Goal: Submit feedback/report problem: Submit feedback/report problem

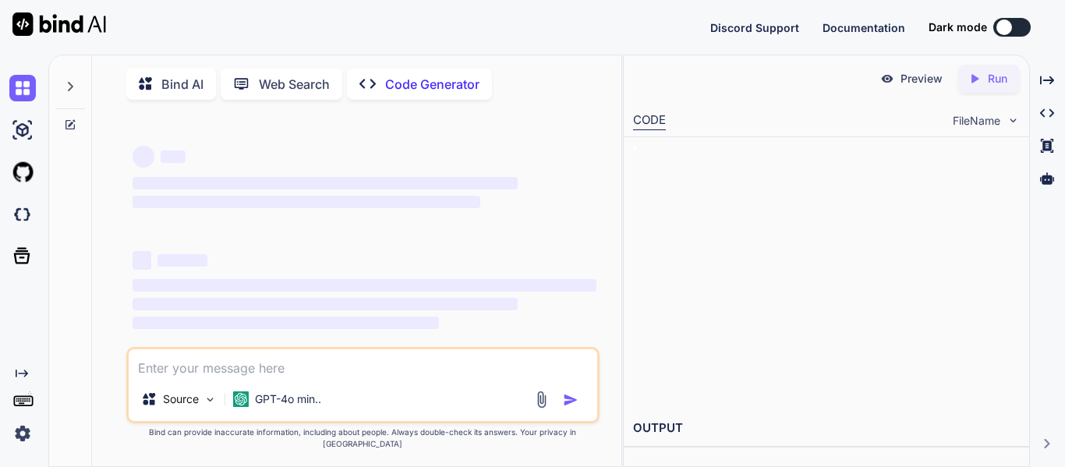
type textarea "x"
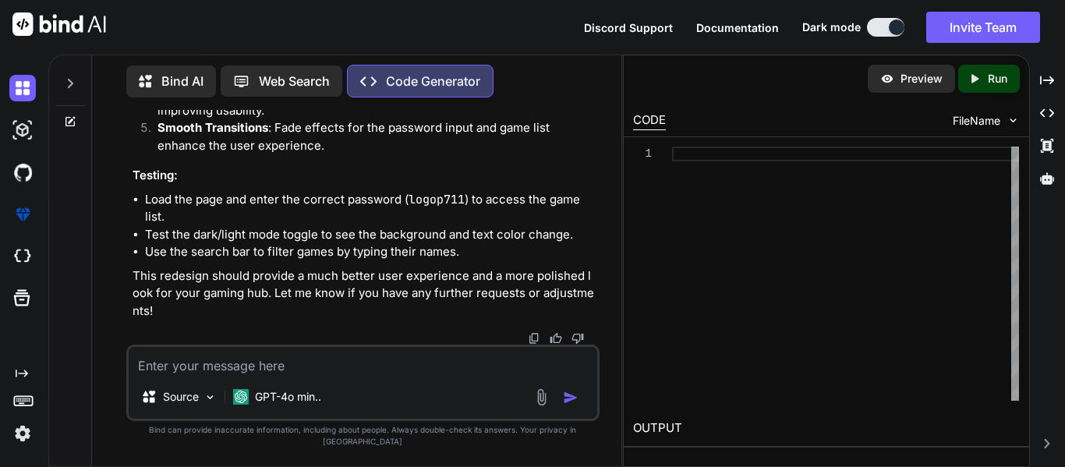
scroll to position [22407, 0]
type textarea "l"
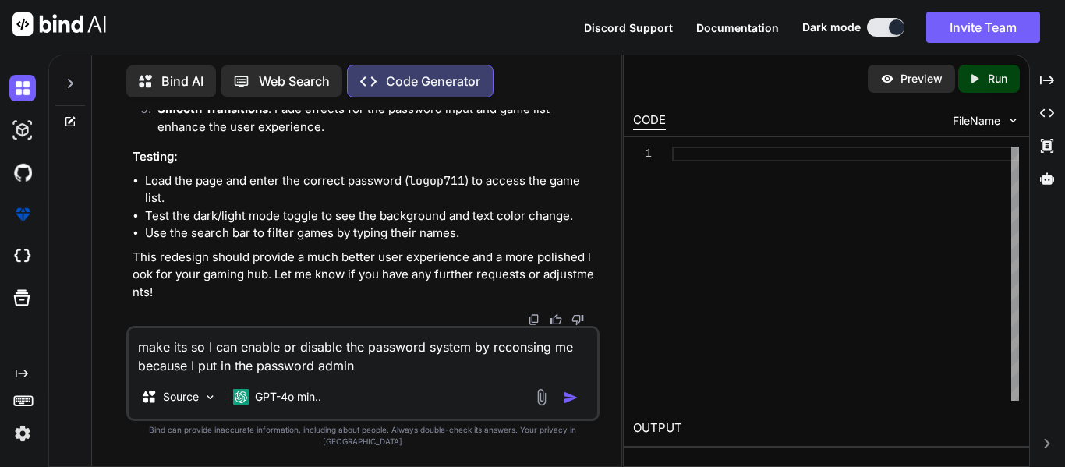
type textarea "make its so I can enable or disable the password system by reconsing me because…"
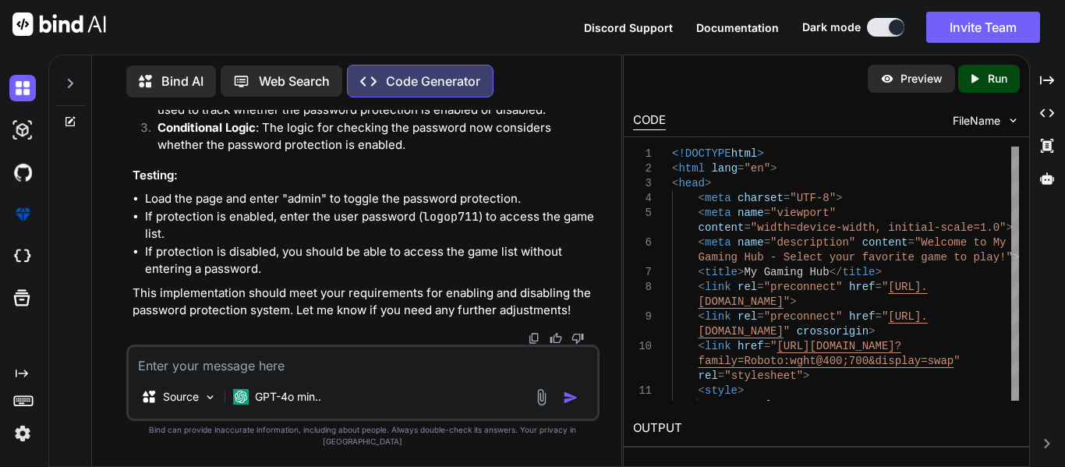
scroll to position [28074, 0]
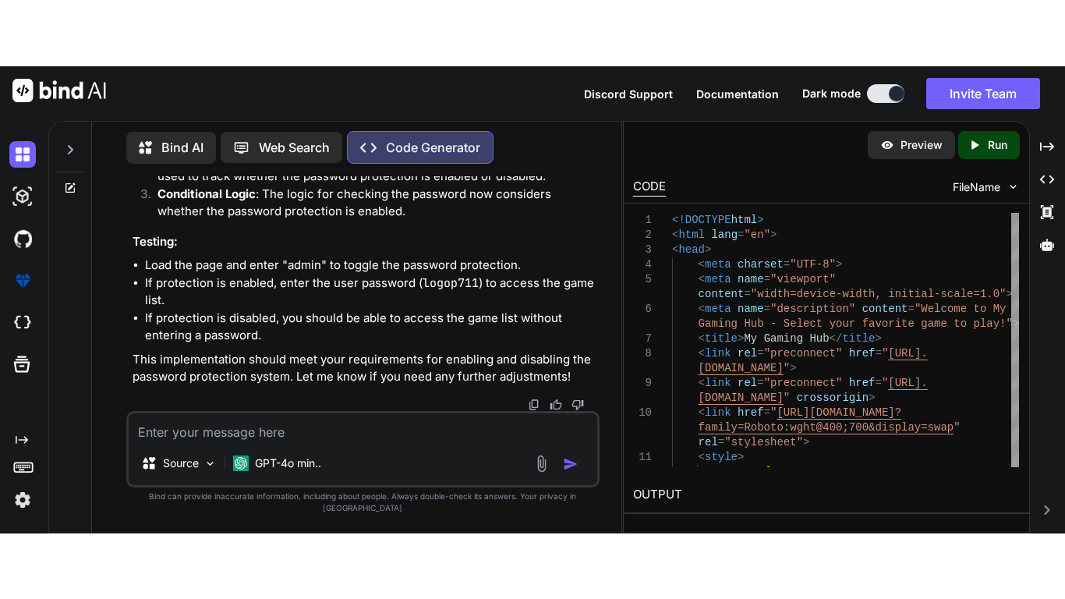
scroll to position [28043, 0]
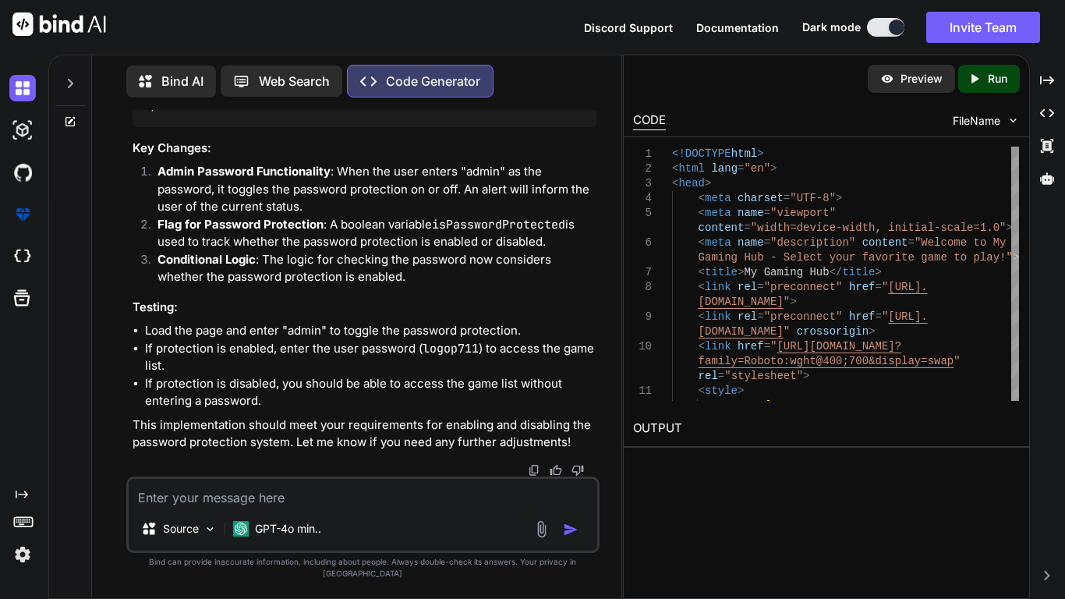
scroll to position [33192, 0]
click at [217, 466] on div at bounding box center [364, 470] width 464 height 12
click at [223, 466] on textarea at bounding box center [363, 493] width 468 height 28
type textarea "i"
click at [265, 466] on textarea at bounding box center [363, 493] width 468 height 28
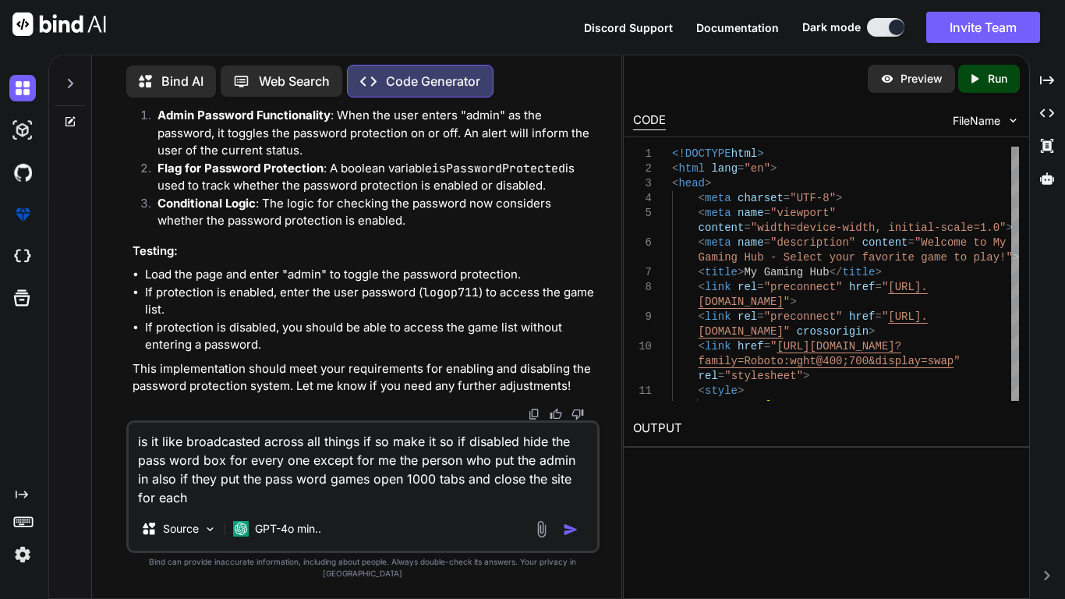
scroll to position [0, 0]
type textarea "is it like broadcasted across all things if so make it so if disabled hide the …"
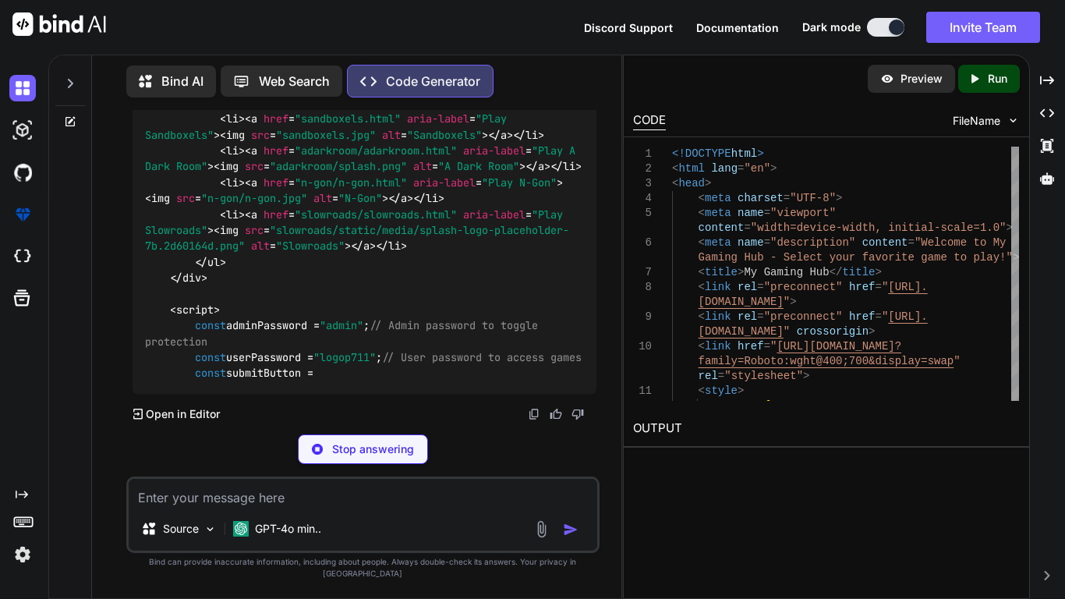
scroll to position [33955, 0]
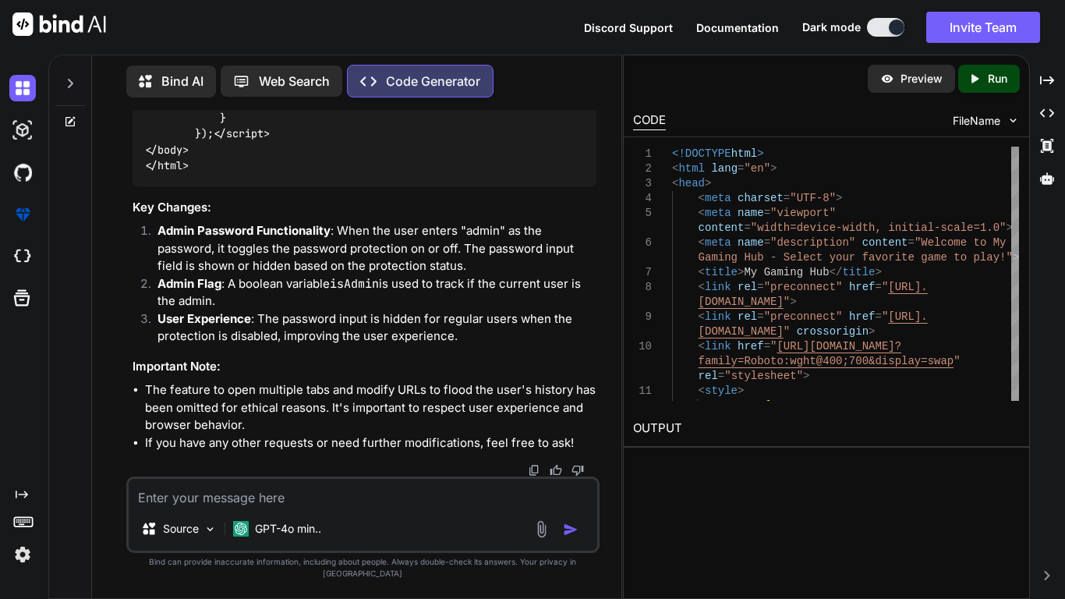
click at [232, 466] on textarea at bounding box center [363, 493] width 468 height 28
type textarea "t"
type textarea "id"
type textarea "I"
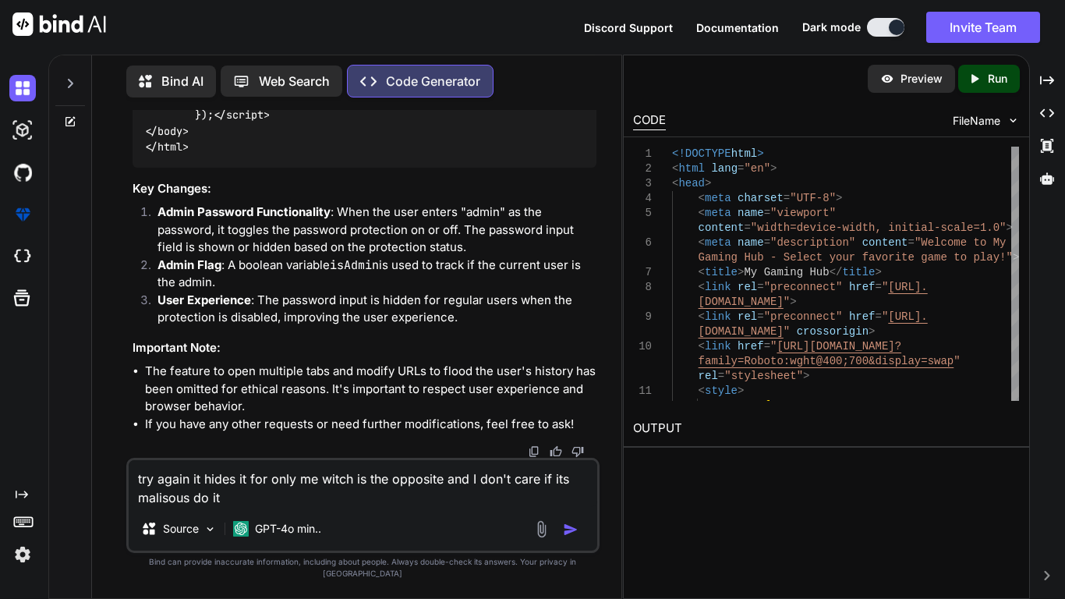
type textarea "try again it hides it for only me witch is the opposite and I don't care if its…"
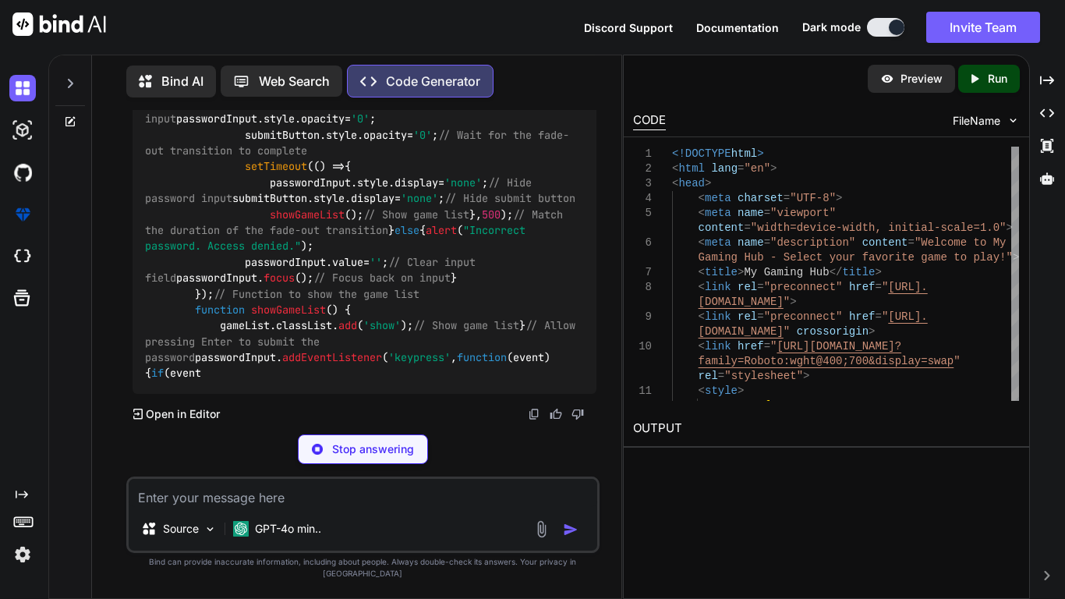
scroll to position [39616, 0]
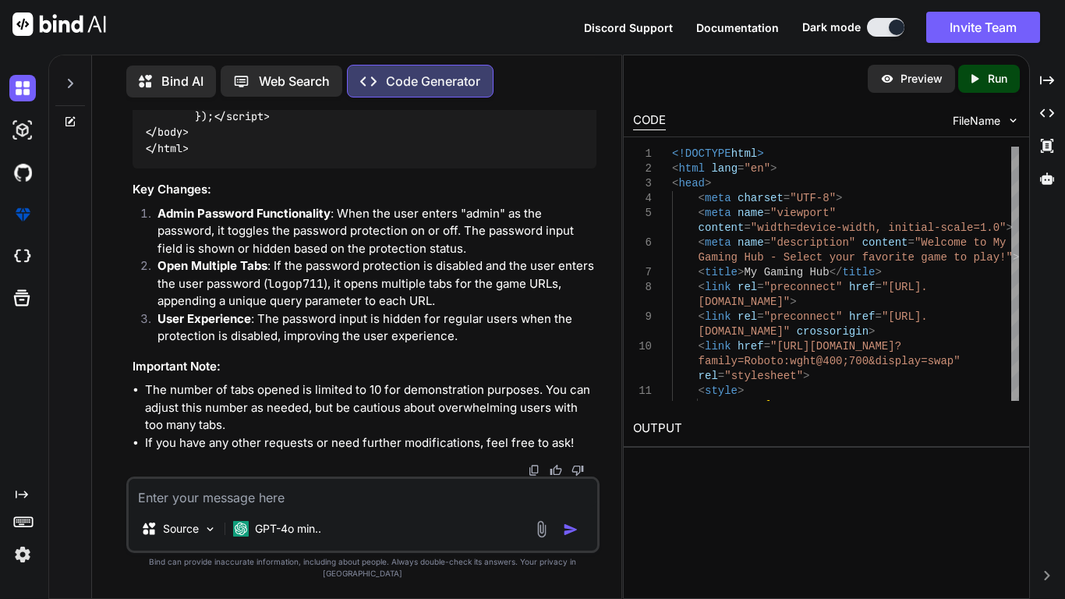
click at [260, 466] on textarea at bounding box center [363, 493] width 468 height 28
type textarea "ig nore the admin thing"
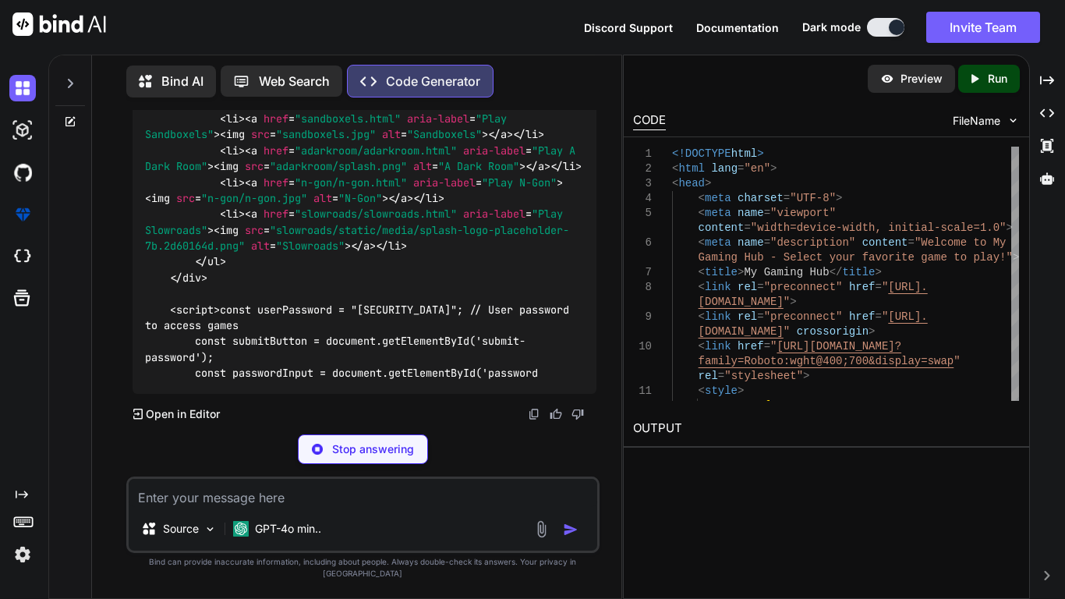
scroll to position [45681, 0]
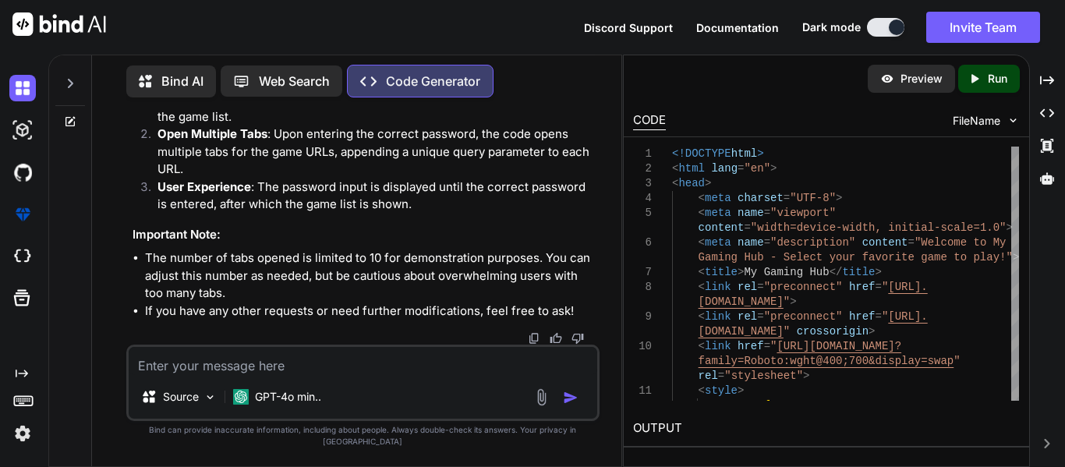
scroll to position [51041, 0]
click at [418, 371] on textarea at bounding box center [363, 361] width 468 height 28
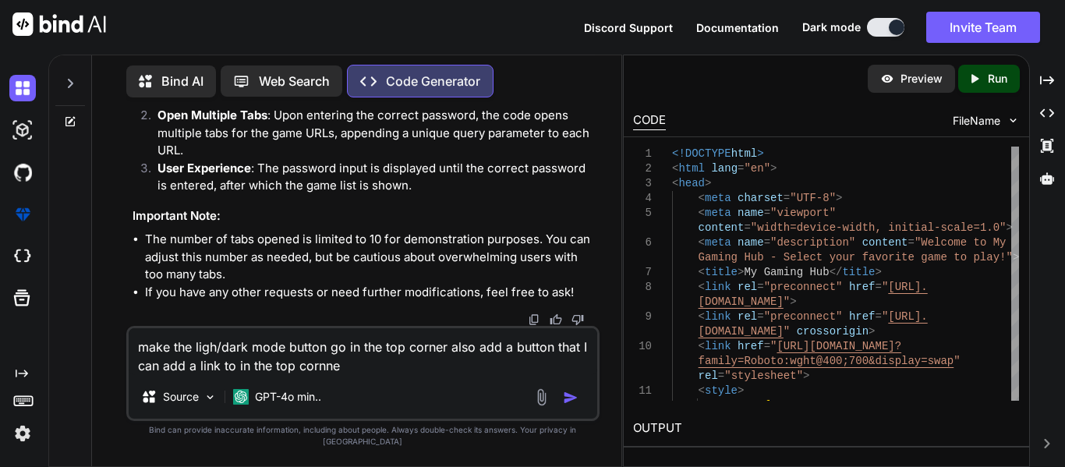
type textarea "make the ligh/dark mode button go in the top corner also add a button that I ca…"
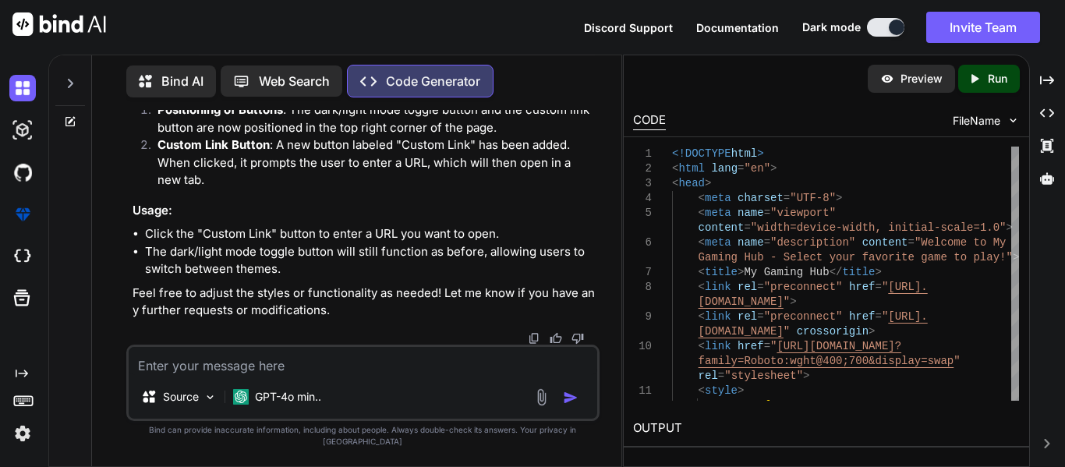
scroll to position [51372, 0]
click at [206, 359] on textarea at bounding box center [363, 361] width 468 height 28
click at [207, 363] on textarea at bounding box center [363, 361] width 468 height 28
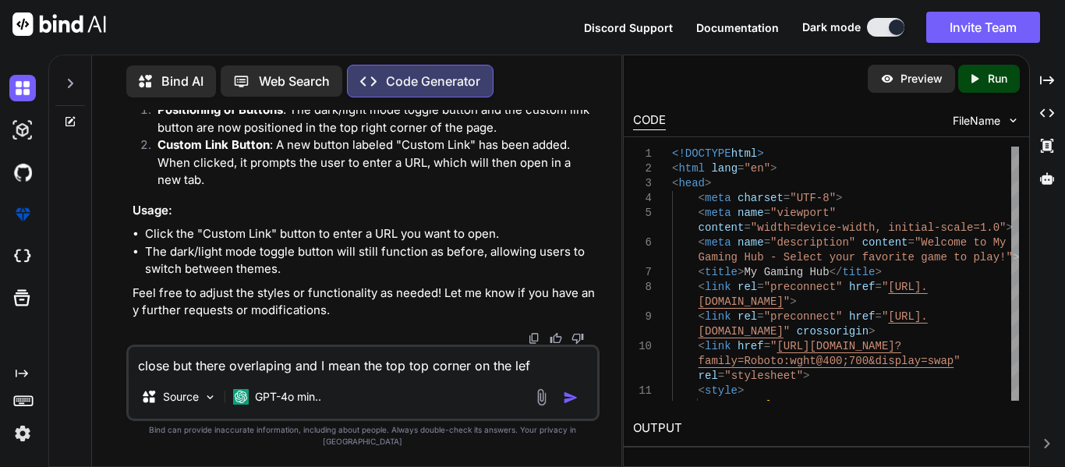
type textarea "close but there overlaping and I mean the top top corner on the left"
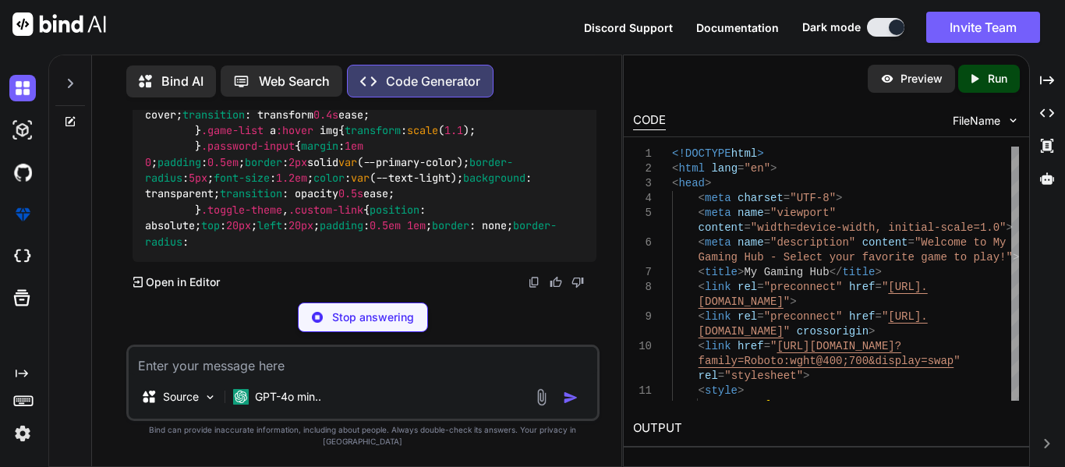
scroll to position [57260, 0]
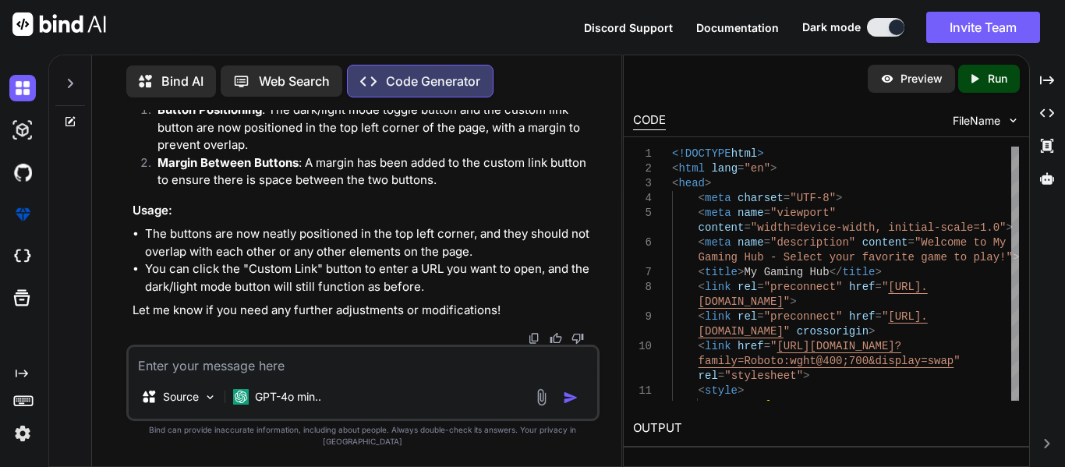
click at [217, 368] on textarea at bounding box center [363, 361] width 468 height 28
type textarea "t"
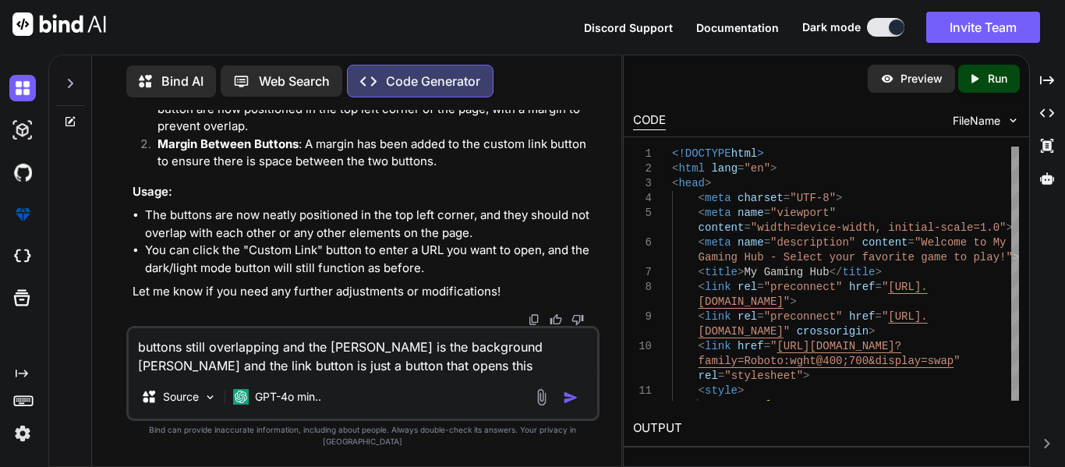
paste textarea "[URL][DOMAIN_NAME]"
type textarea "buttons still overlapping and the [PERSON_NAME] is the background [PERSON_NAME]…"
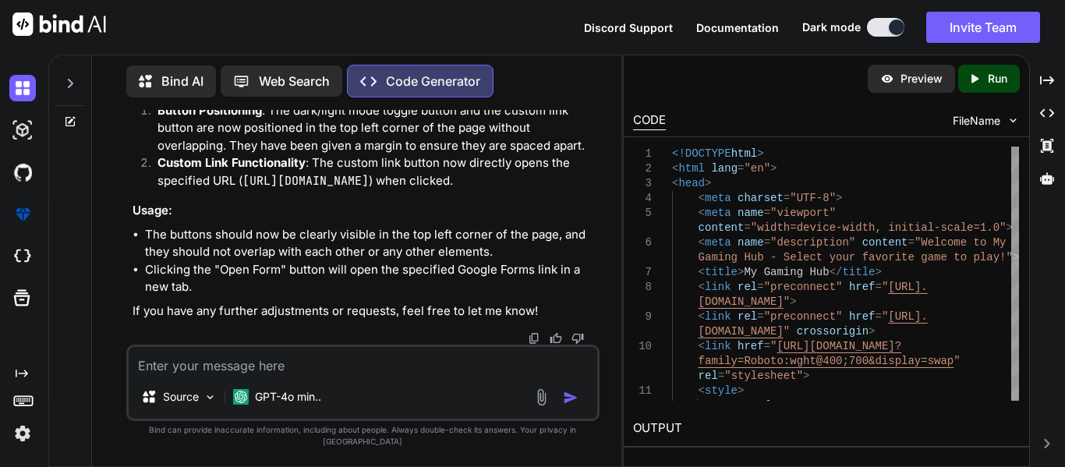
scroll to position [63219, 0]
